Goal: Register for event/course

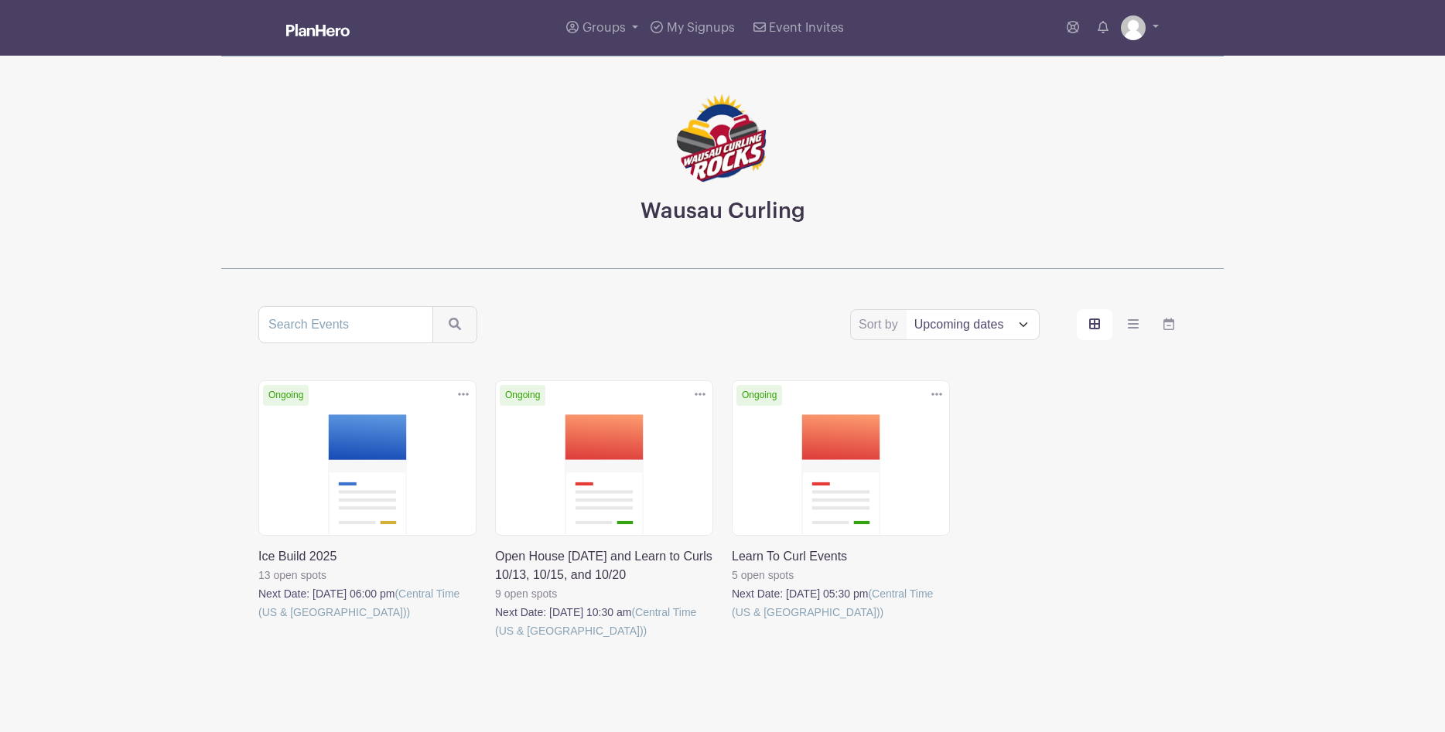
scroll to position [48, 0]
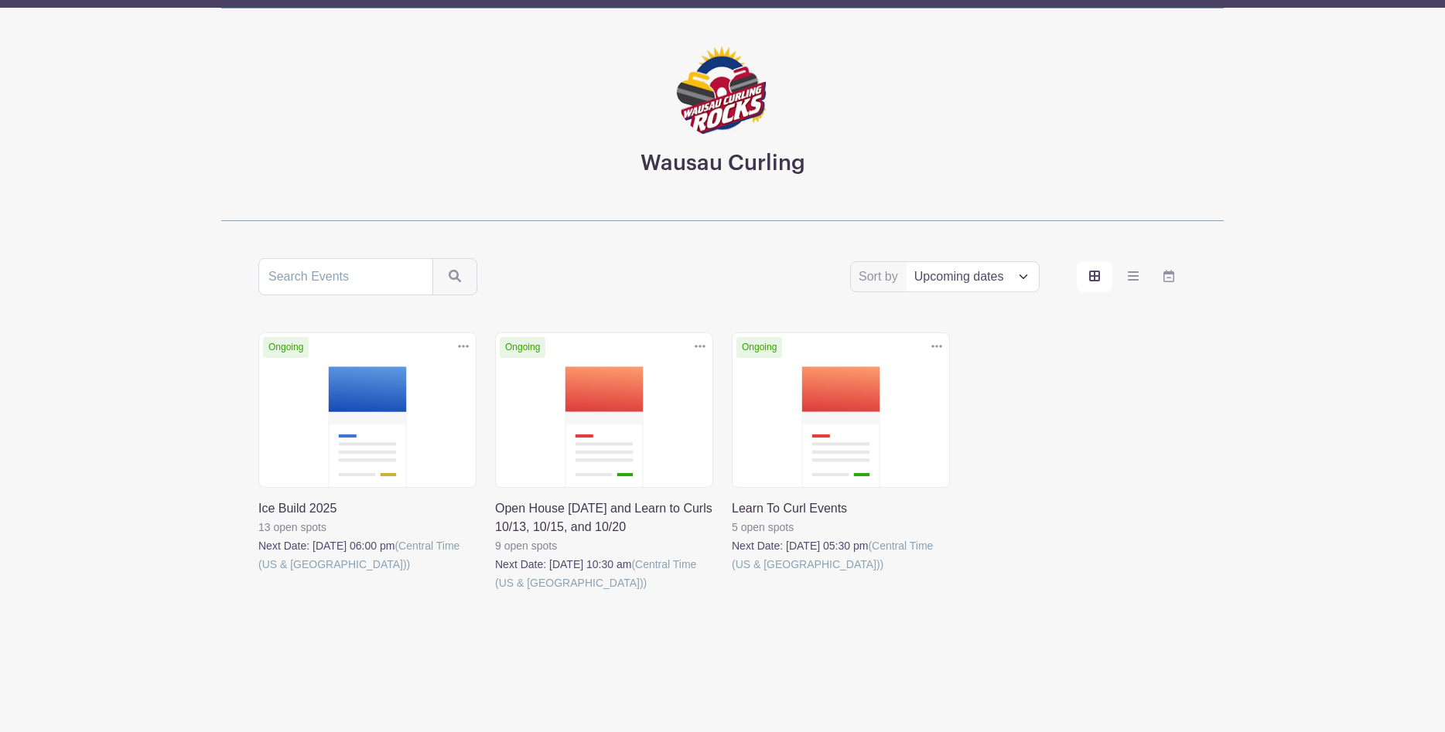
click at [258, 574] on link at bounding box center [258, 574] width 0 height 0
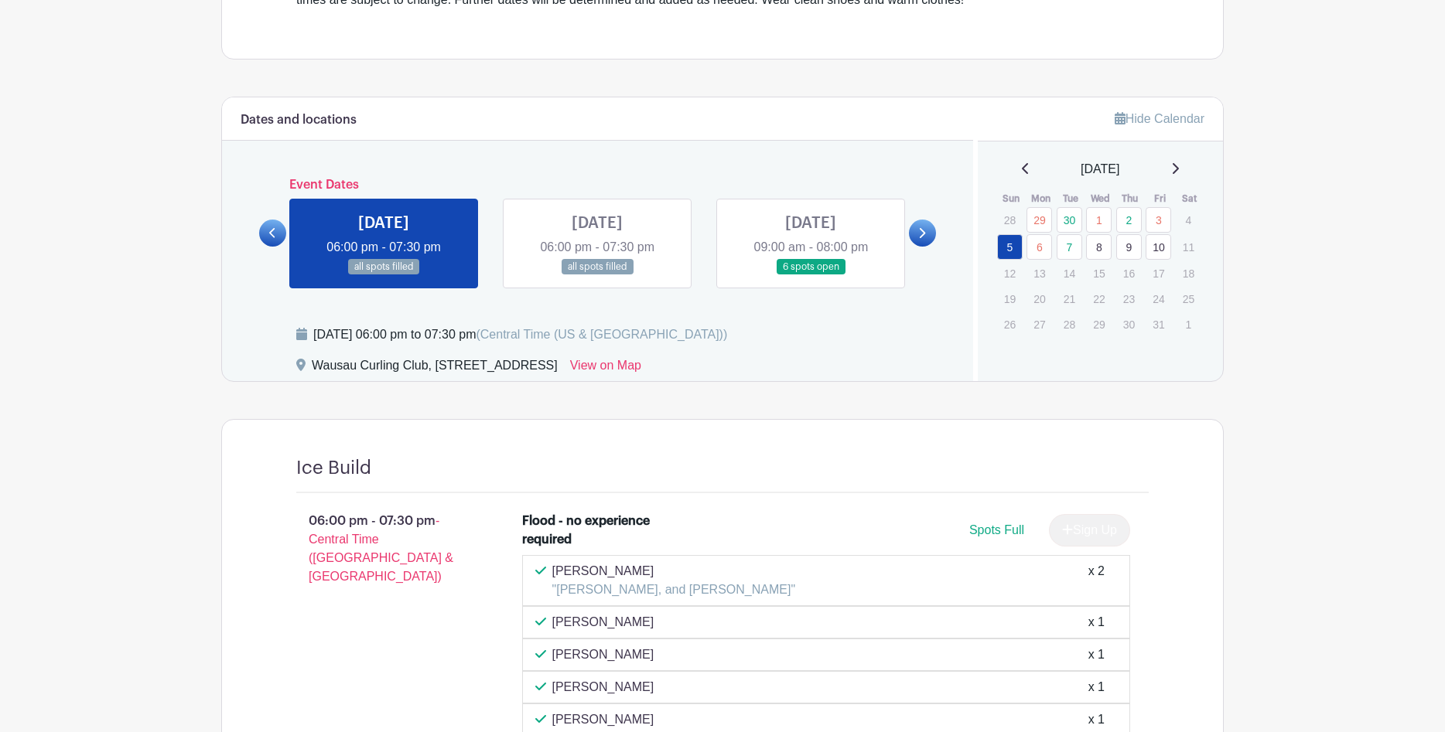
scroll to position [541, 0]
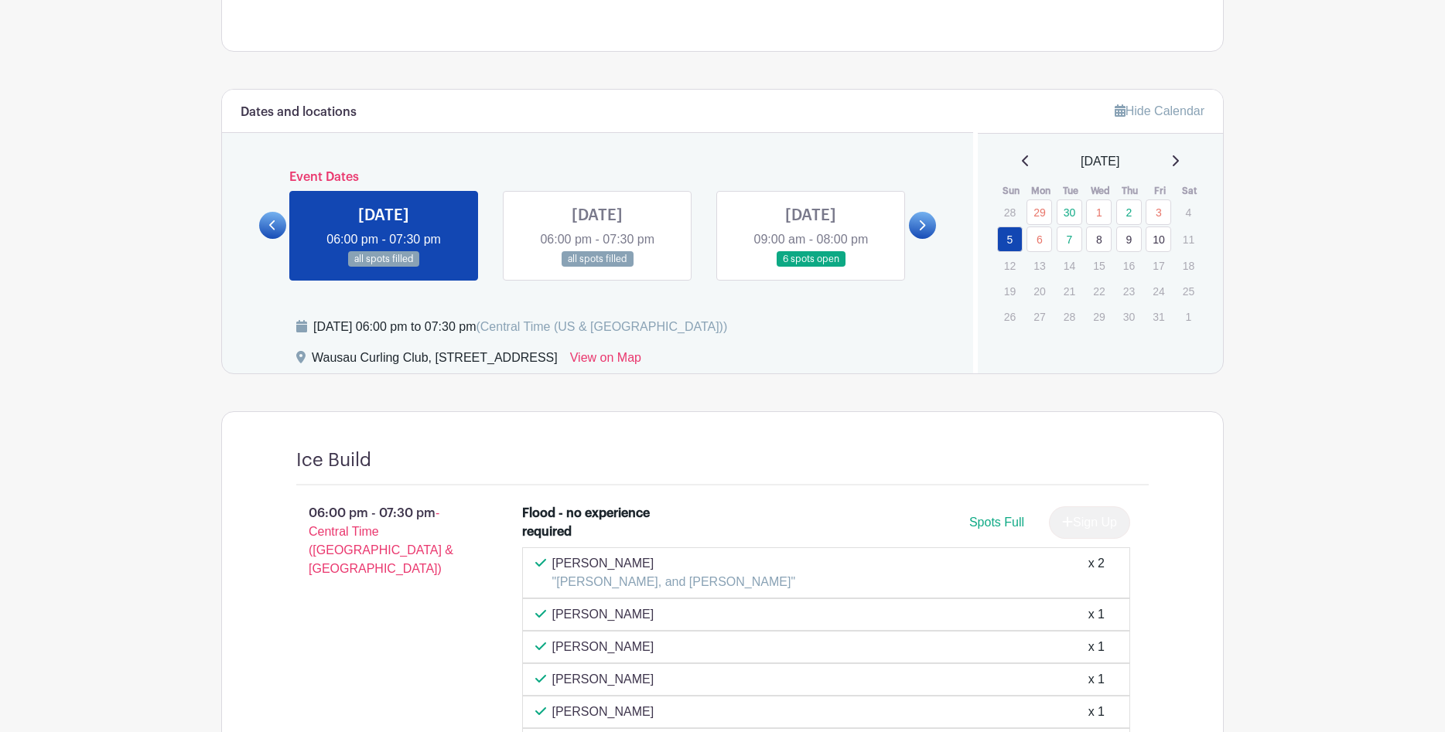
click at [919, 220] on icon at bounding box center [921, 226] width 7 height 12
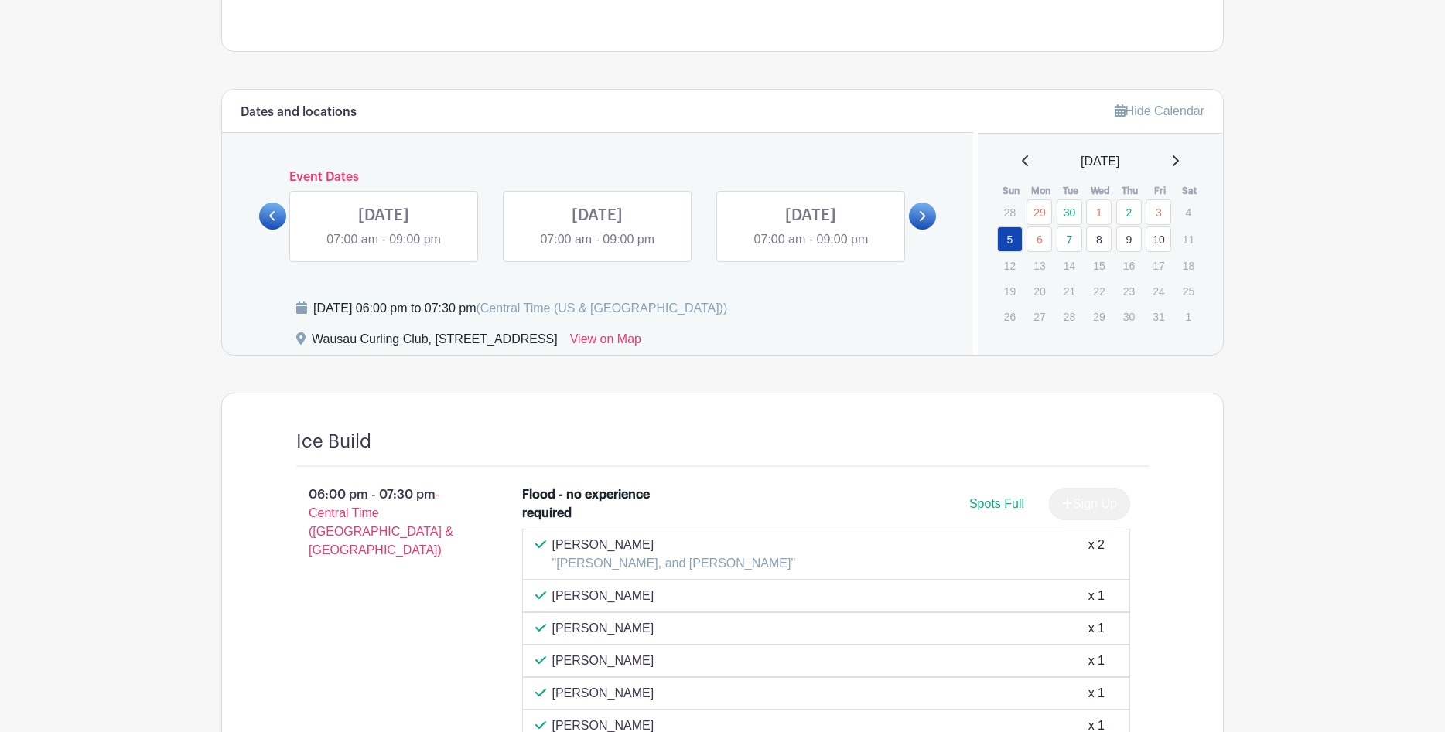
scroll to position [48, 0]
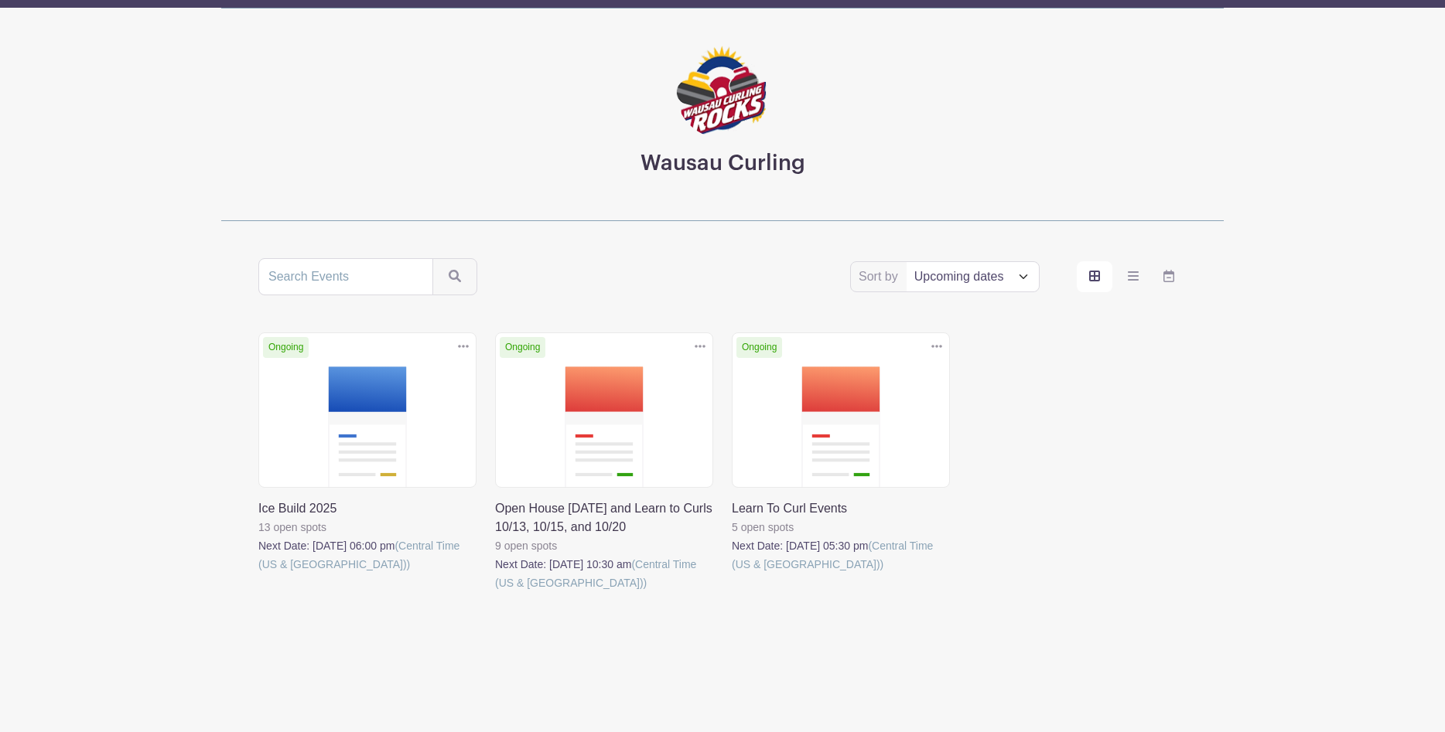
click at [495, 592] on link at bounding box center [495, 592] width 0 height 0
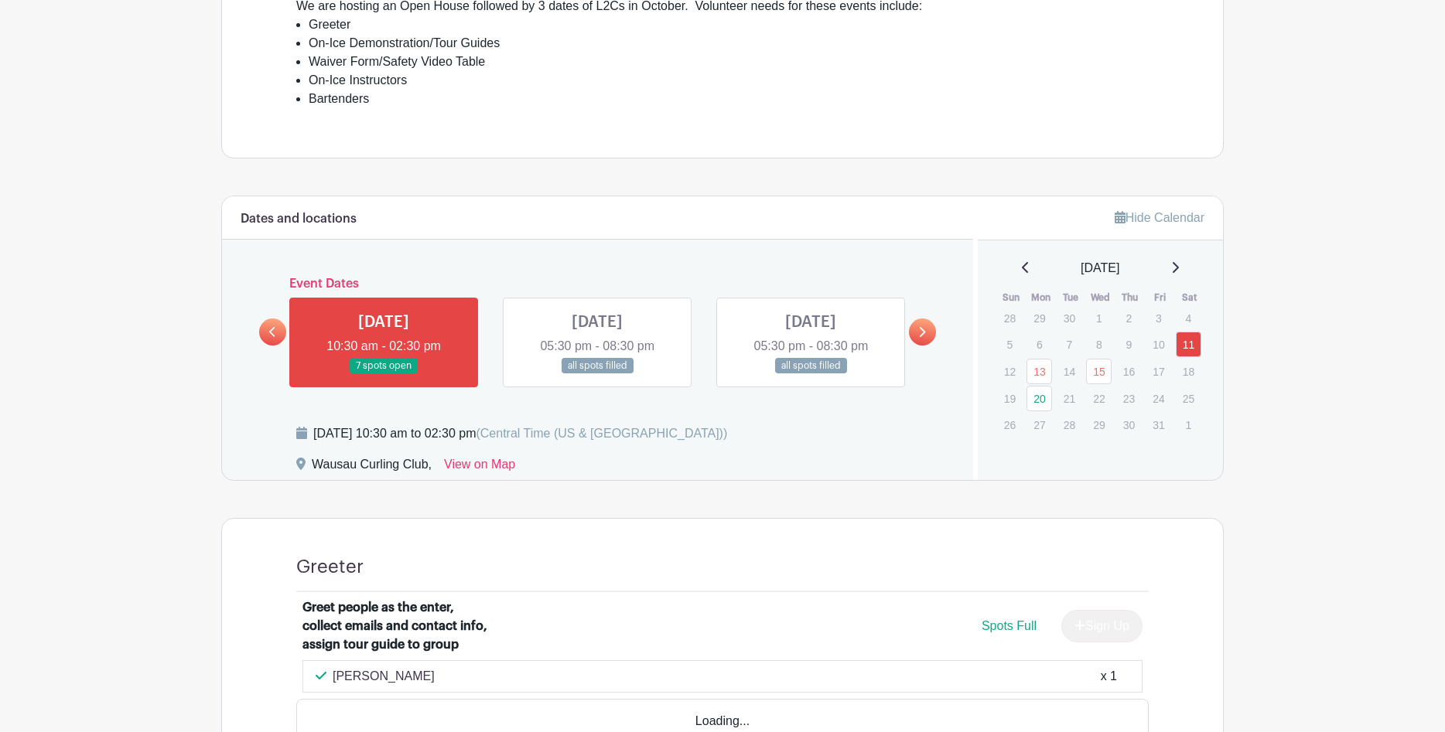
scroll to position [696, 0]
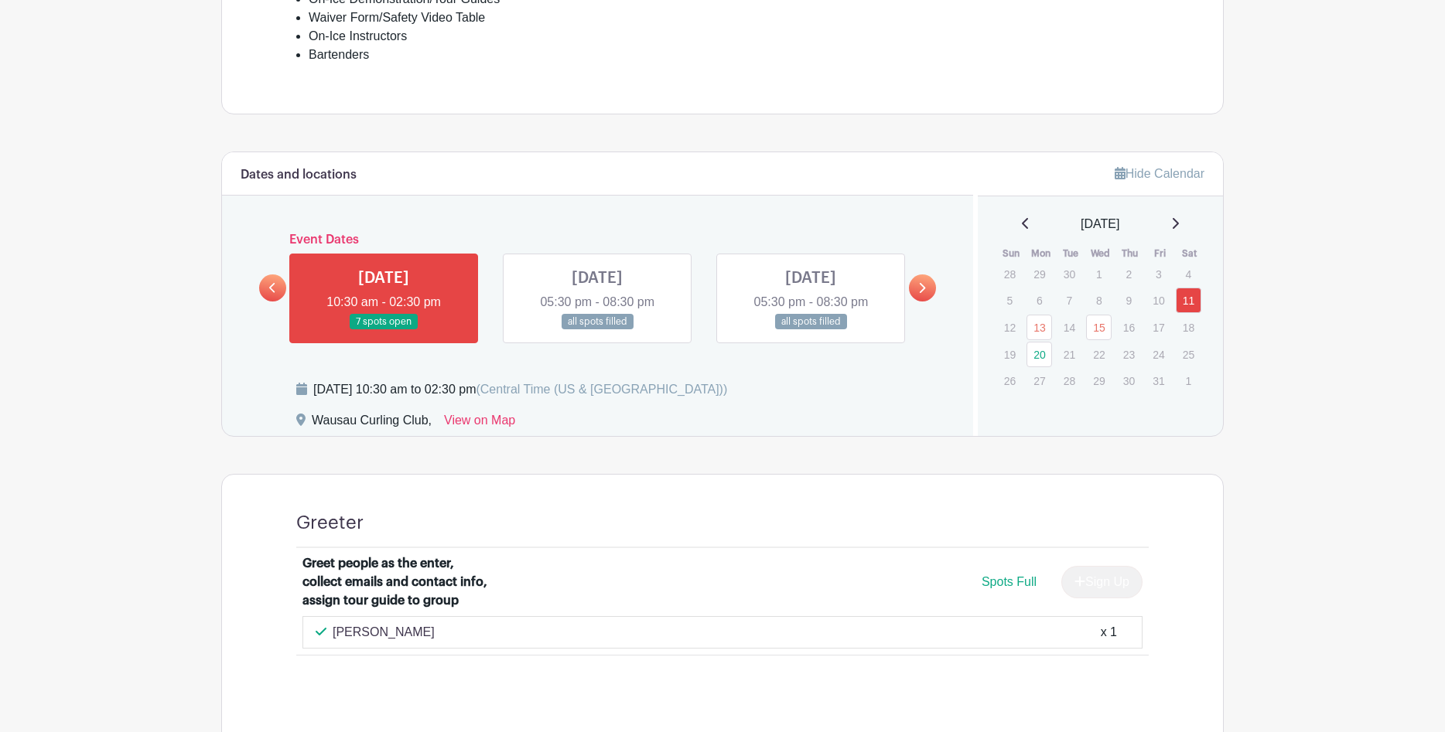
click at [384, 330] on link at bounding box center [384, 330] width 0 height 0
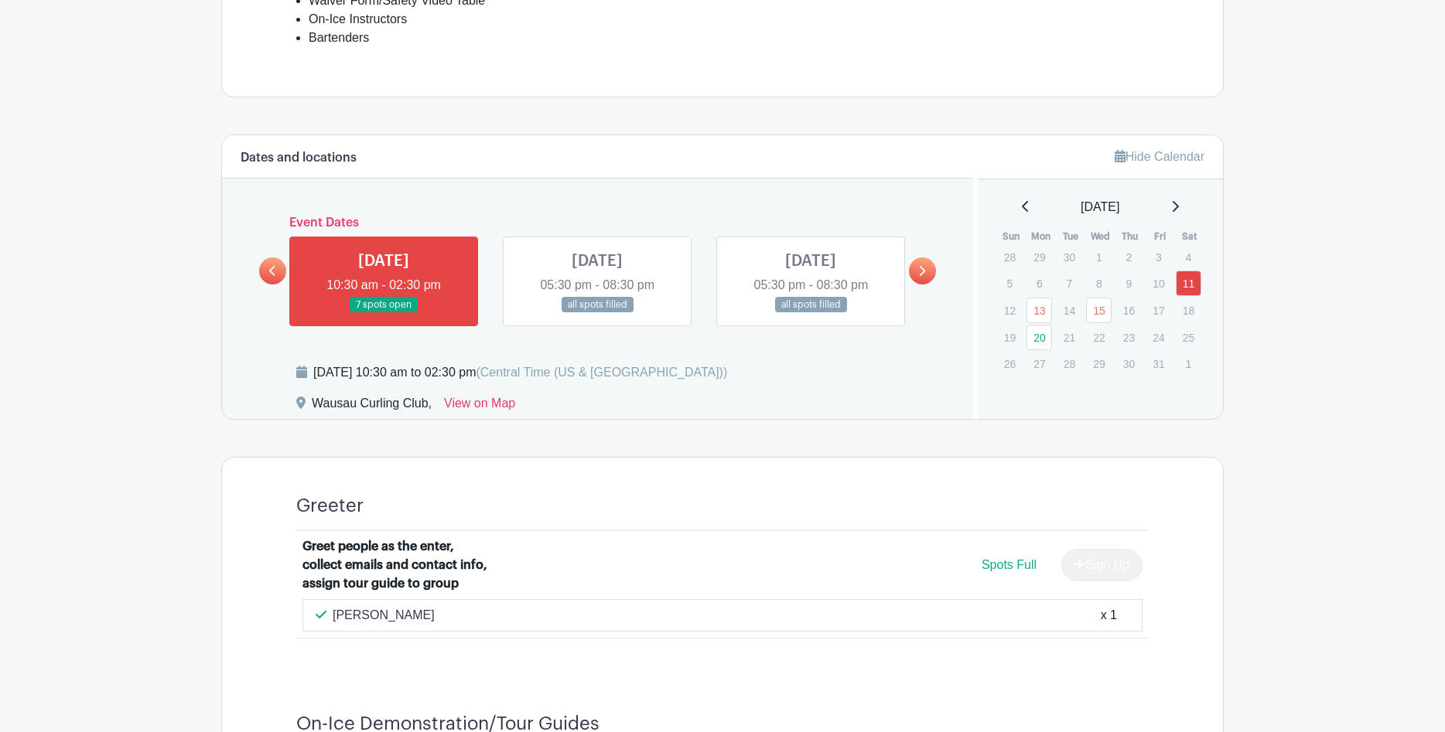
scroll to position [702, 0]
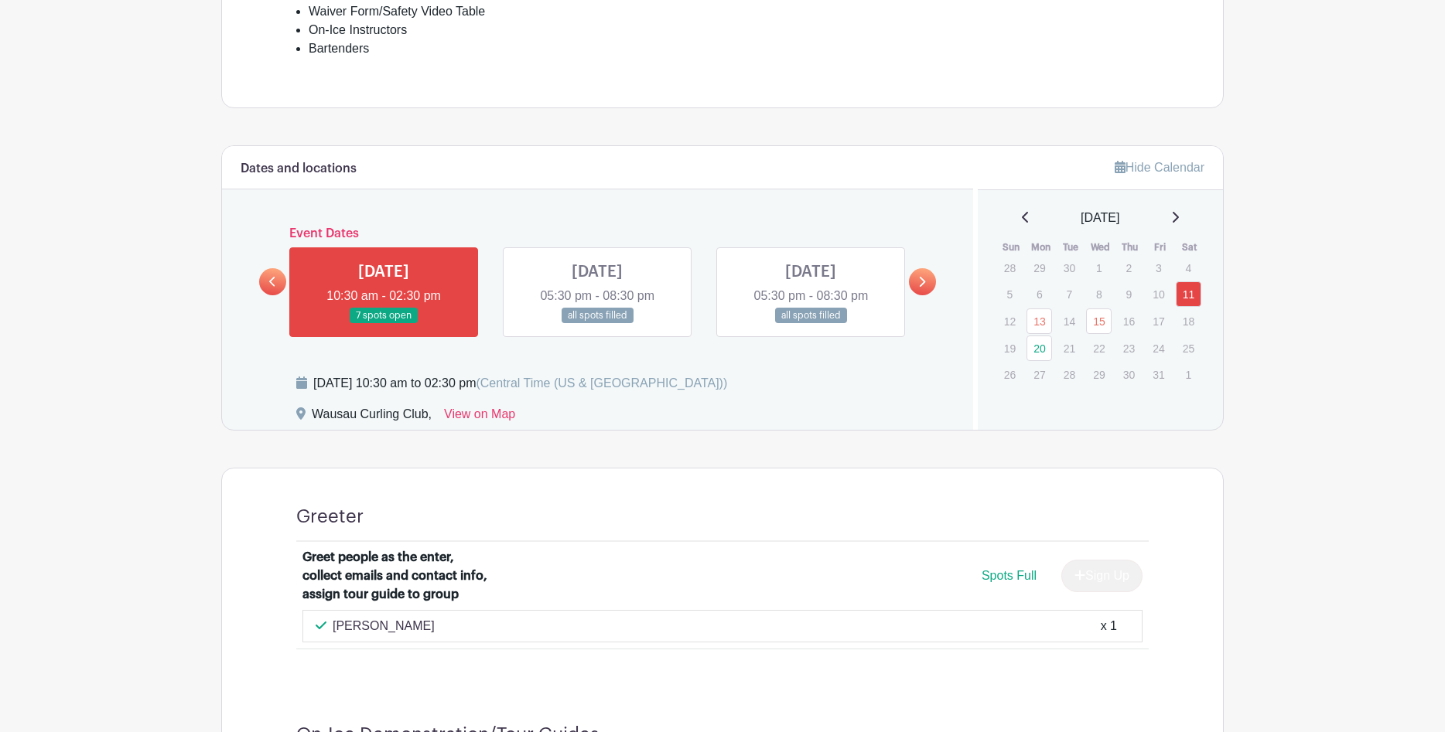
click at [923, 274] on link at bounding box center [922, 281] width 27 height 27
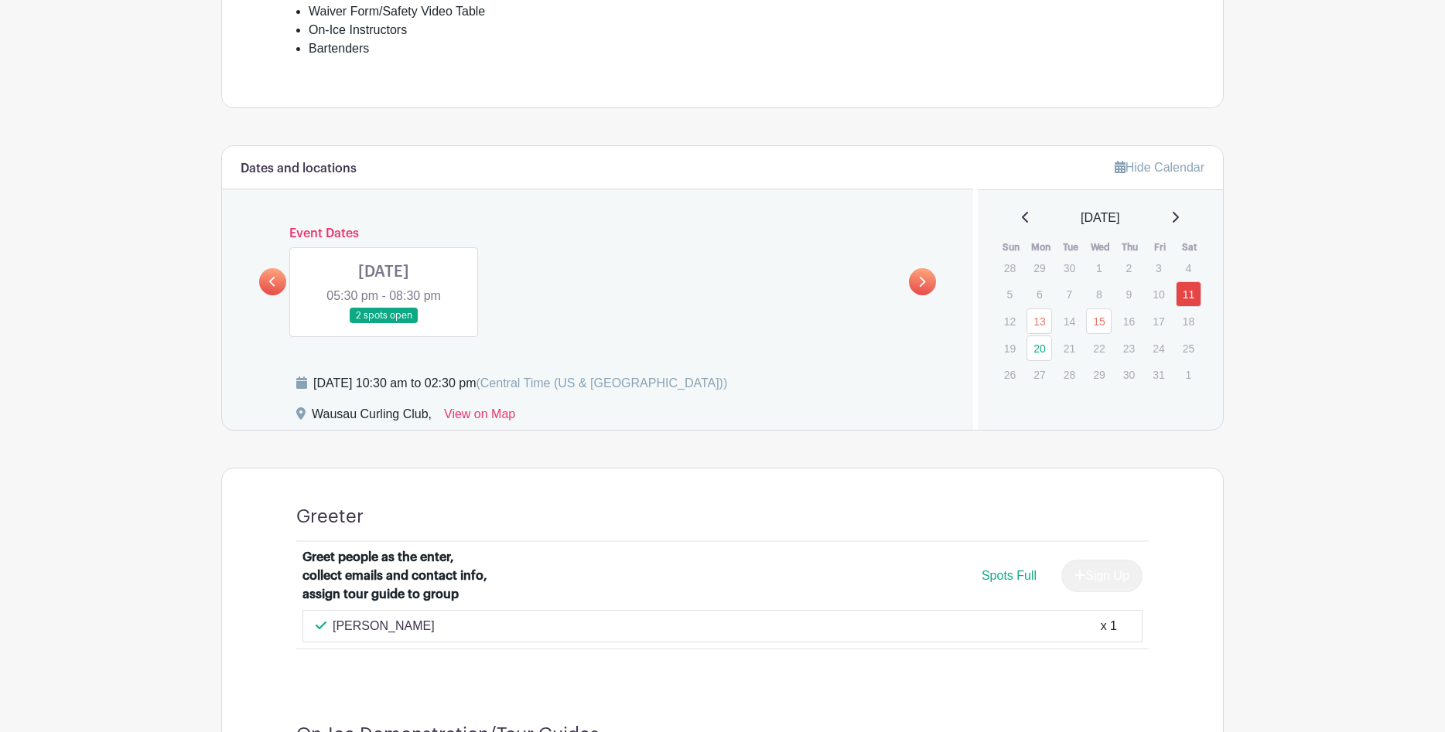
click at [384, 324] on link at bounding box center [384, 324] width 0 height 0
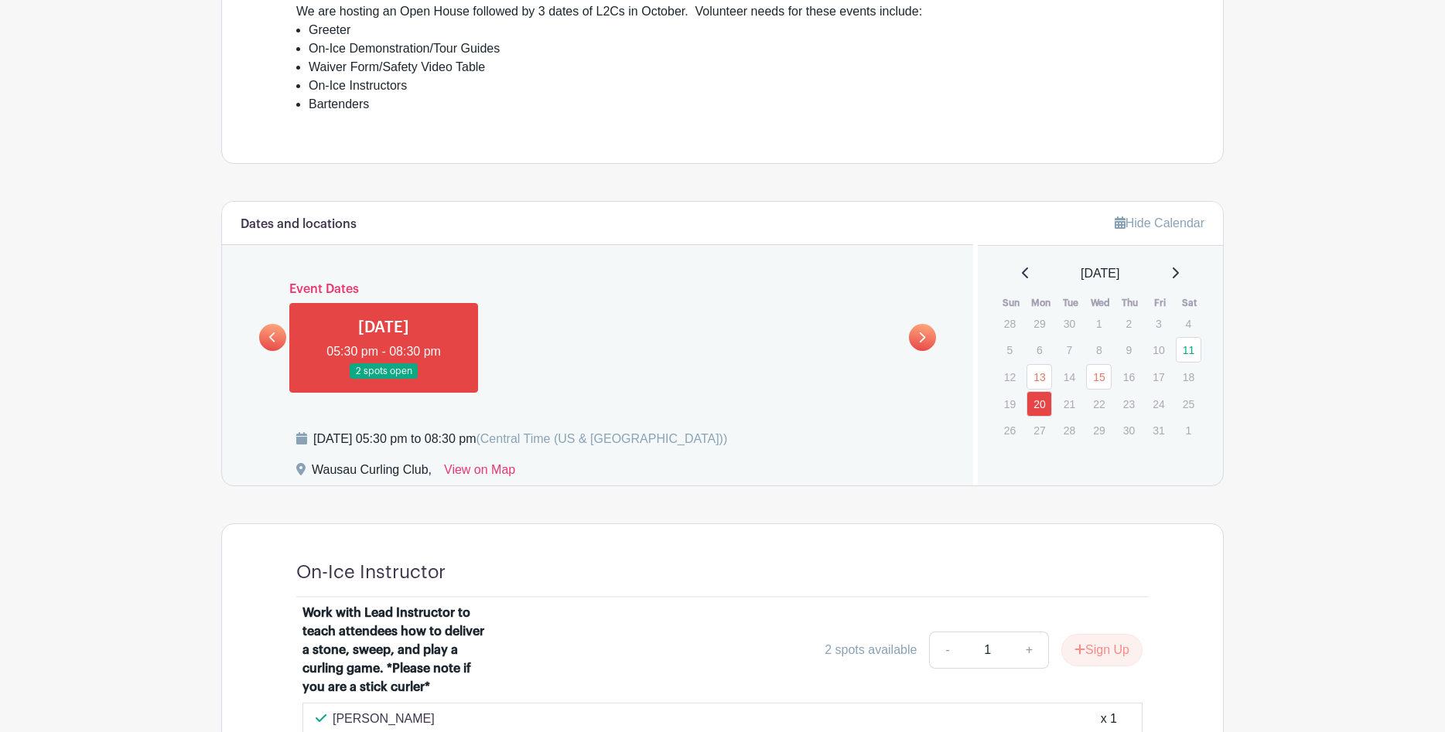
scroll to position [567, 0]
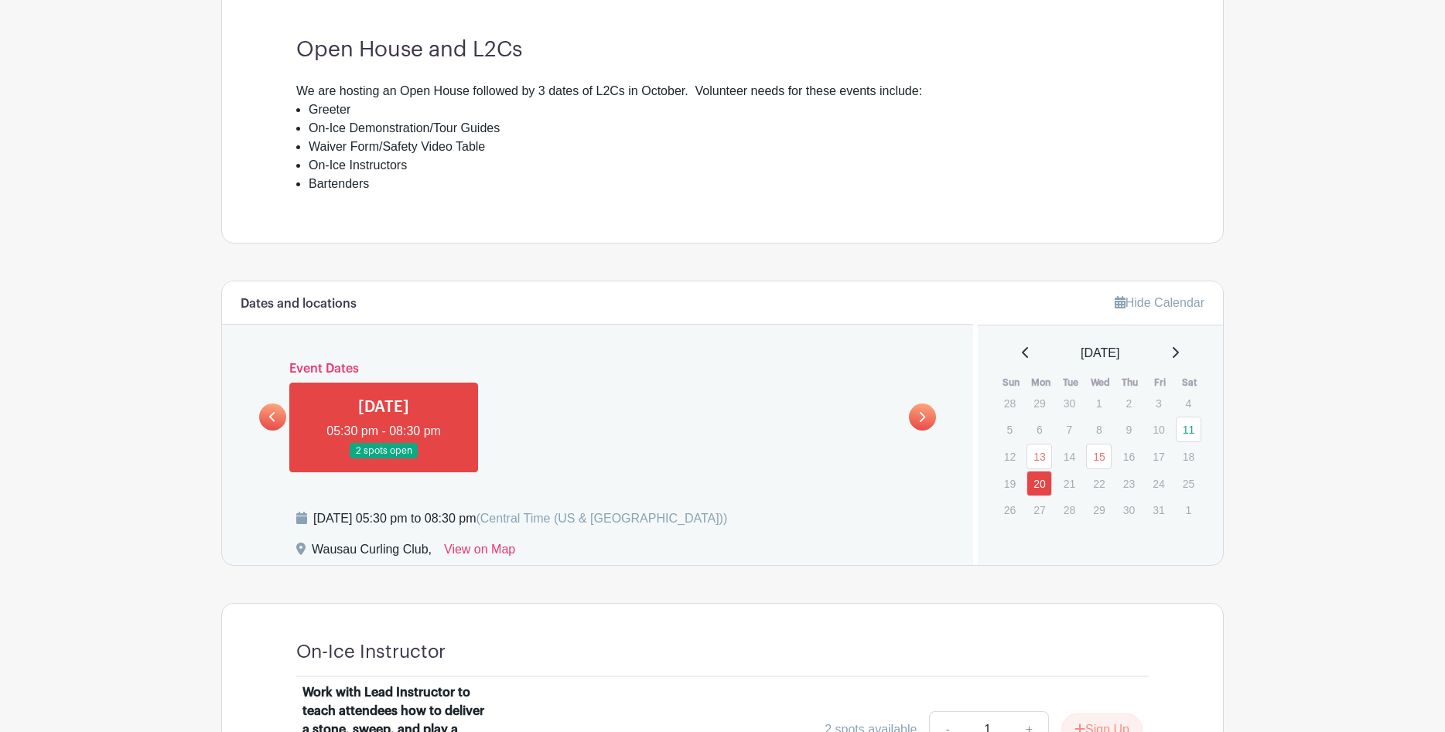
click at [270, 411] on icon at bounding box center [272, 417] width 7 height 12
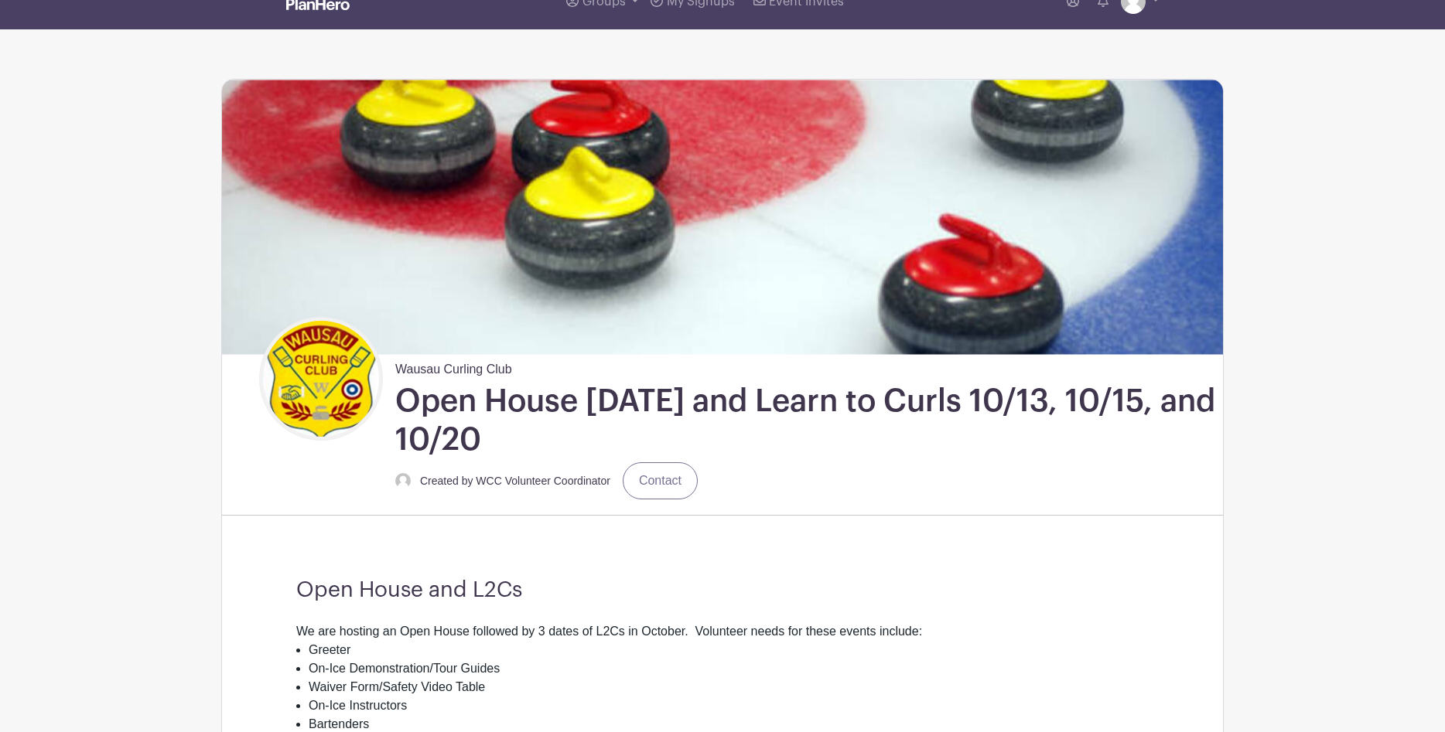
scroll to position [26, 0]
